Goal: Transaction & Acquisition: Purchase product/service

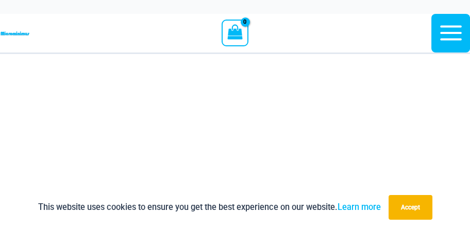
click at [0, 0] on icon "Menu Toggle" at bounding box center [0, 0] width 0 height 0
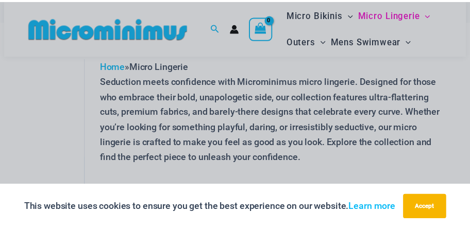
scroll to position [10, 0]
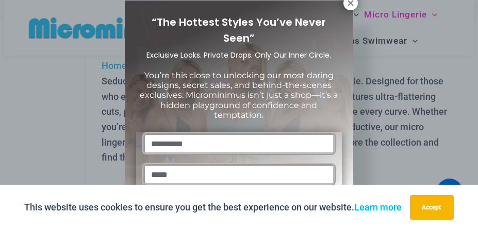
click at [395, 101] on div "“The Hottest Styles You’ve Never Seen” Exclusive Looks. Private Drops. Only Our…" at bounding box center [239, 115] width 478 height 230
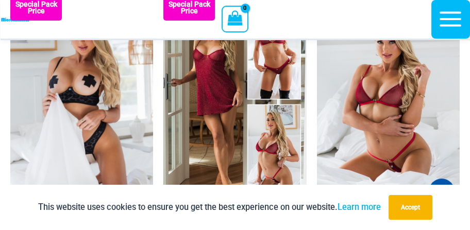
click at [0, 0] on span "Lingerie Packs" at bounding box center [0, 0] width 0 height 0
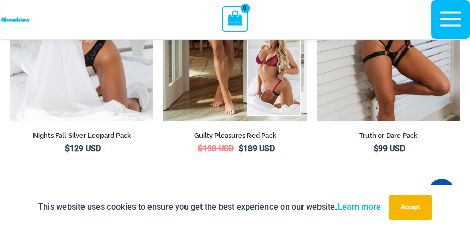
scroll to position [159, 0]
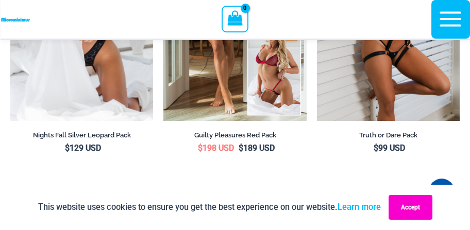
click at [430, 195] on button "Accept" at bounding box center [411, 207] width 44 height 25
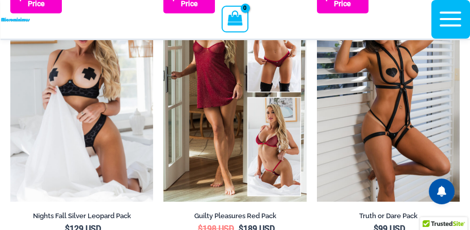
scroll to position [0, 0]
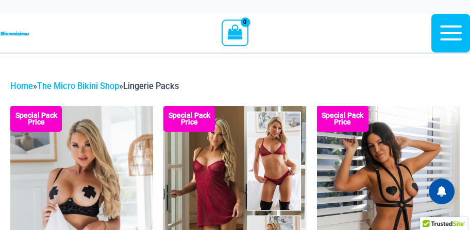
click at [0, 0] on span "Bikini Bottoms" at bounding box center [0, 0] width 0 height 0
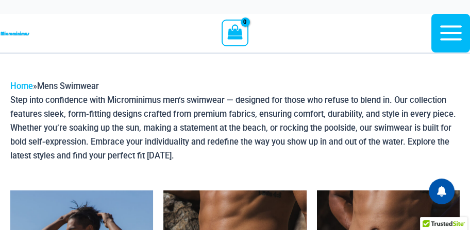
click at [0, 0] on span "Micro Lingerie" at bounding box center [0, 0] width 0 height 0
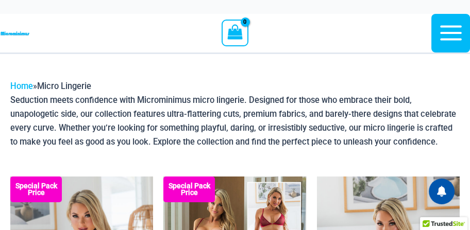
click at [0, 0] on span "Thongs" at bounding box center [0, 0] width 0 height 0
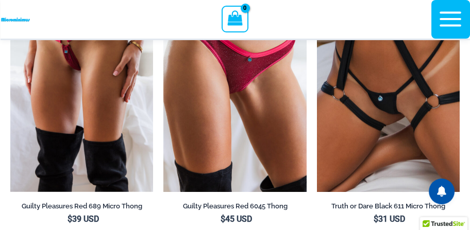
scroll to position [88, 0]
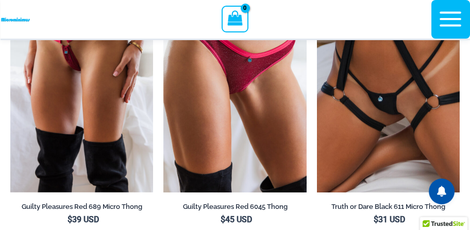
click at [0, 0] on span "Menu Toggle" at bounding box center [0, 0] width 0 height 0
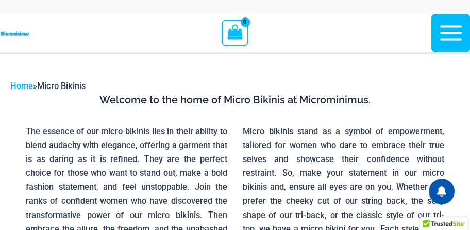
drag, startPoint x: 0, startPoint y: 0, endPoint x: 377, endPoint y: 22, distance: 378.1
click at [0, 0] on div "Micro Bikinis Menu Toggle Sexy Bikini Sets Bikini Tops Bikini Bottoms Menu Togg…" at bounding box center [0, 0] width 0 height 0
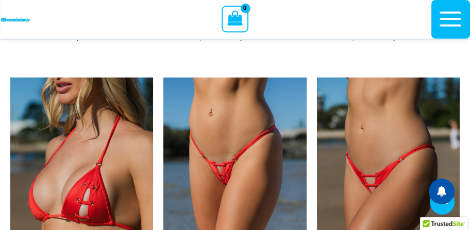
scroll to position [2990, 0]
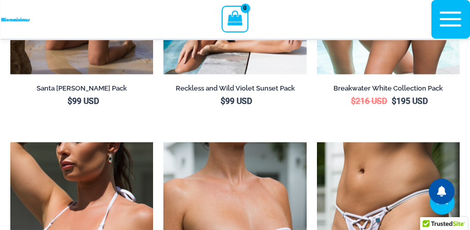
scroll to position [2371, 0]
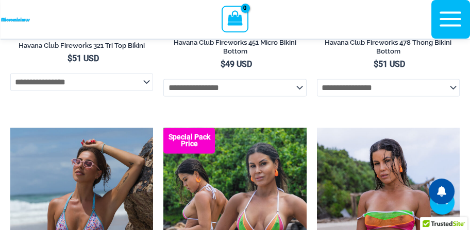
scroll to position [2408, 0]
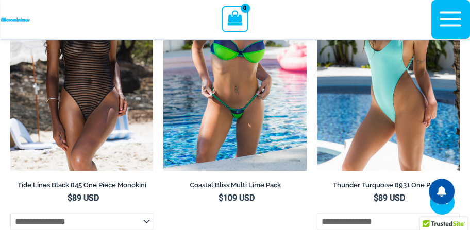
scroll to position [2566, 0]
